Goal: Task Accomplishment & Management: Manage account settings

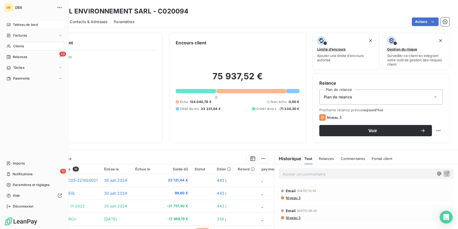
click at [14, 25] on span "Tableau de bord" at bounding box center [25, 24] width 25 height 5
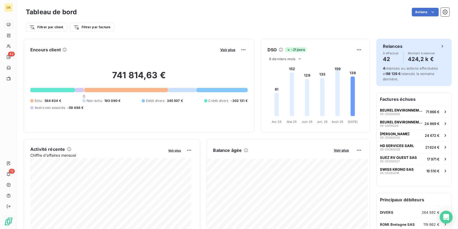
click at [383, 54] on span "À effectuer" at bounding box center [391, 53] width 16 height 3
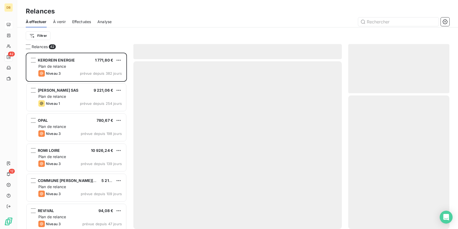
scroll to position [172, 97]
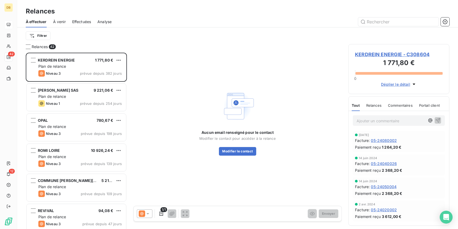
click at [77, 24] on span "Effectuées" at bounding box center [81, 21] width 19 height 5
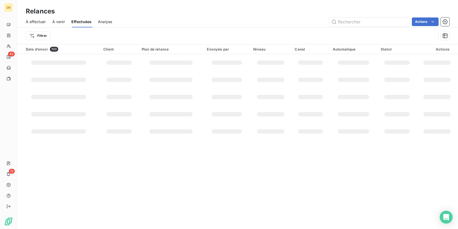
click at [52, 18] on div "À venir" at bounding box center [58, 21] width 13 height 11
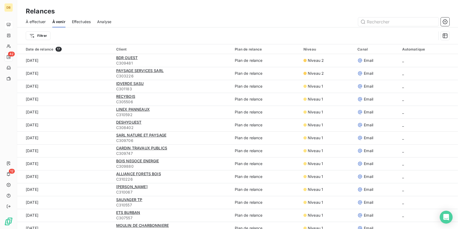
click at [20, 24] on div "À effectuer À venir Effectuées Analyse" at bounding box center [237, 21] width 441 height 11
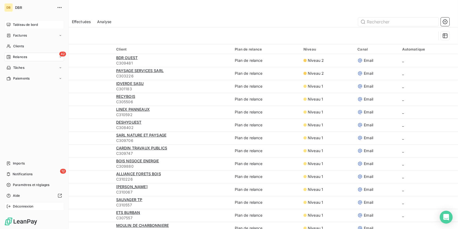
click at [14, 205] on span "Déconnexion" at bounding box center [23, 206] width 21 height 5
